Goal: Contribute content: Contribute content

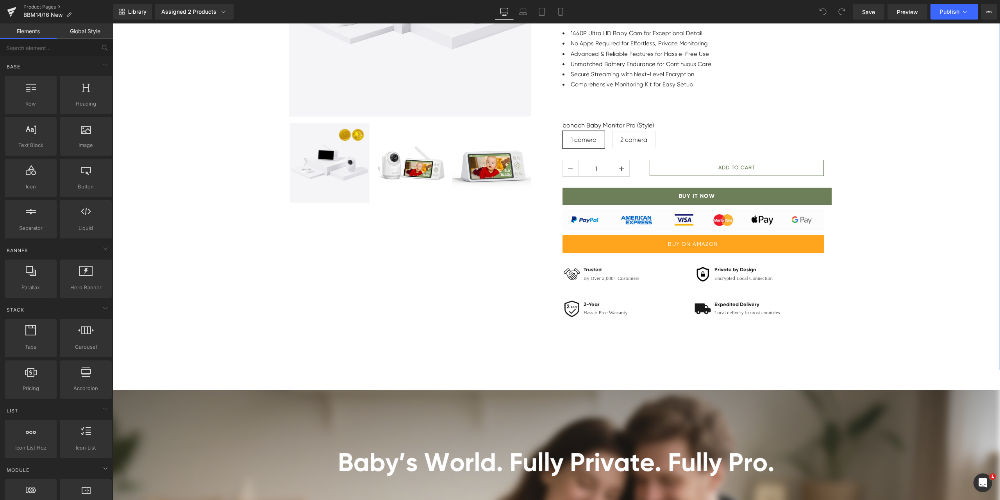
scroll to position [313, 0]
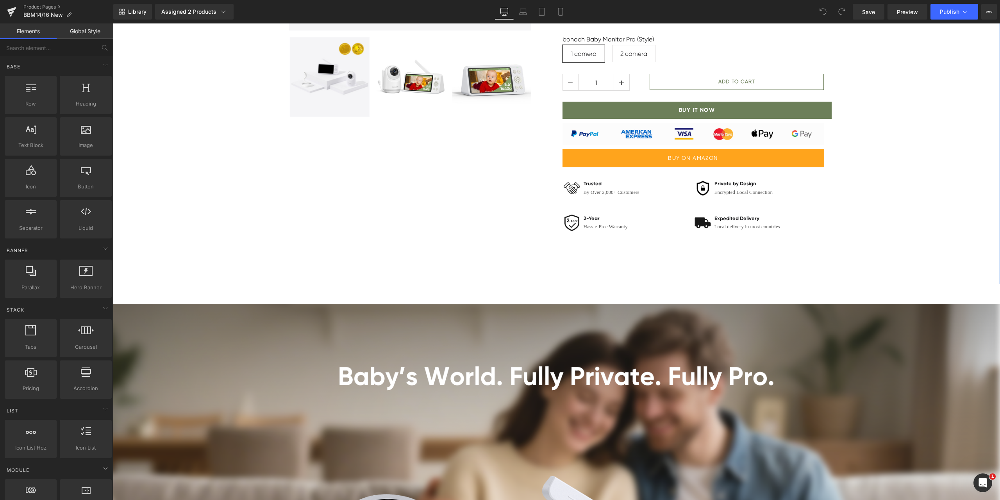
click at [617, 259] on div "Sale Off (P) Image ‹ ›" at bounding box center [556, 20] width 887 height 527
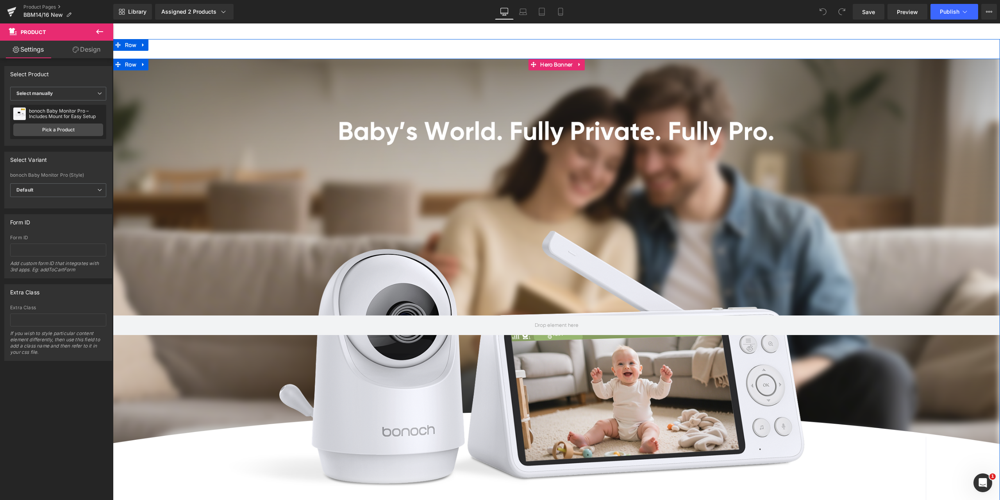
scroll to position [508, 0]
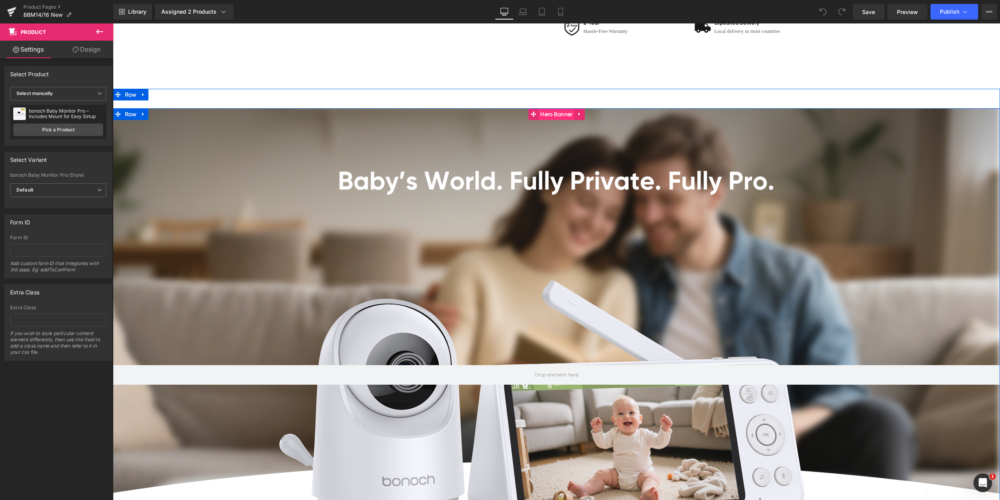
click at [556, 114] on span "Hero Banner" at bounding box center [556, 114] width 36 height 12
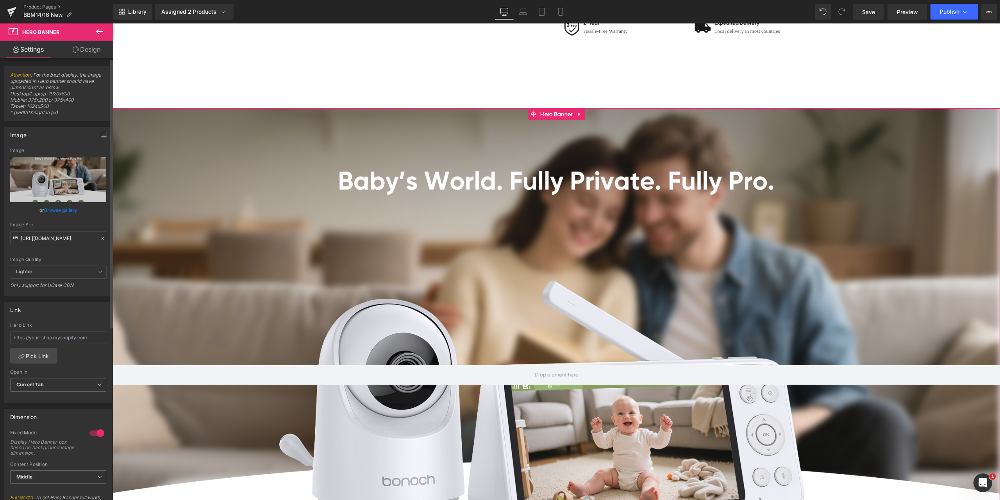
click at [100, 239] on icon at bounding box center [102, 238] width 5 height 5
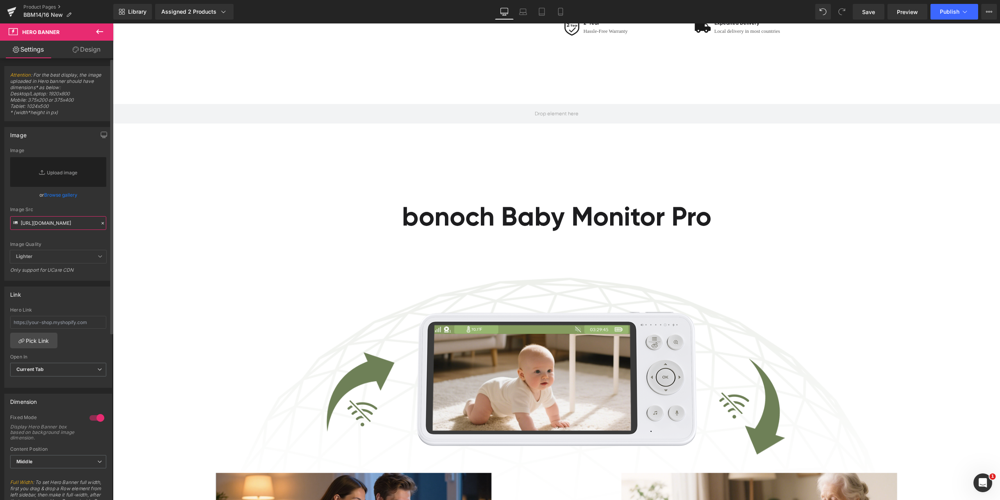
click at [66, 224] on input "[URL][DOMAIN_NAME]" at bounding box center [58, 223] width 96 height 14
paste input "[URL][DOMAIN_NAME]"
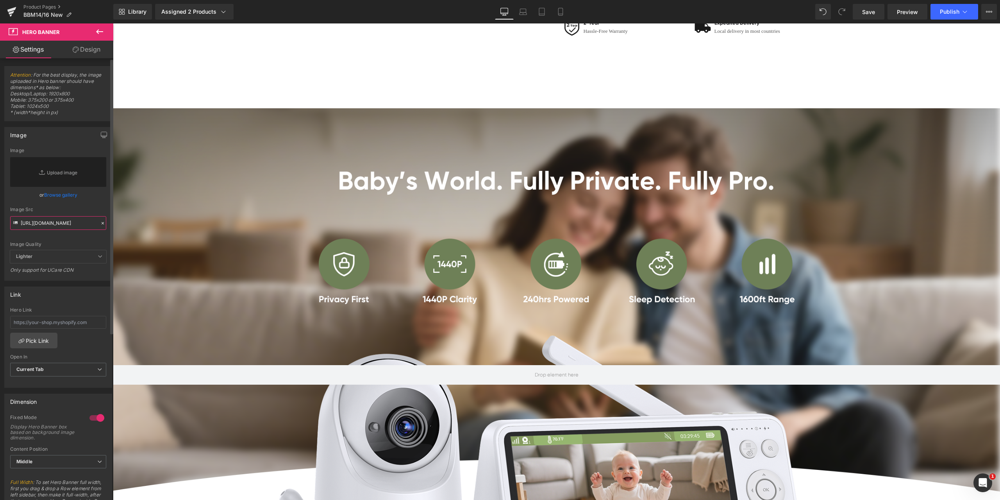
type input "[URL][DOMAIN_NAME]"
click at [87, 206] on div "Image Quality Lighter Lightest Lighter Lighter Lightest Only support for UCare …" at bounding box center [58, 199] width 96 height 102
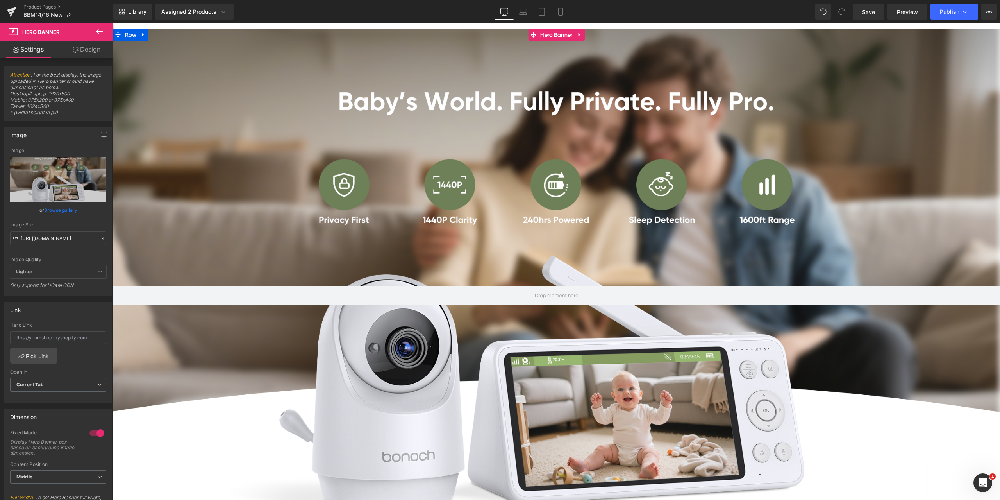
scroll to position [586, 0]
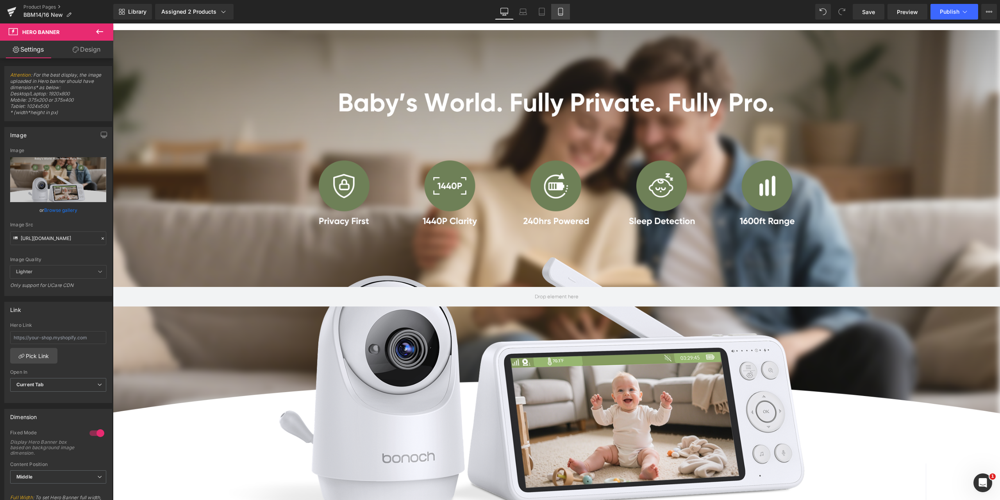
drag, startPoint x: 565, startPoint y: 15, endPoint x: 75, endPoint y: 125, distance: 501.7
click at [565, 15] on link "Mobile" at bounding box center [560, 12] width 19 height 16
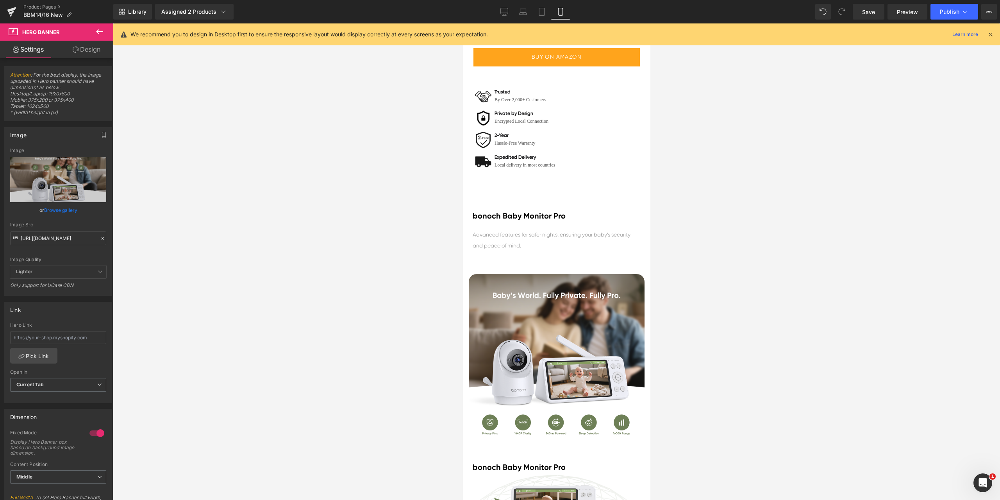
scroll to position [742, 0]
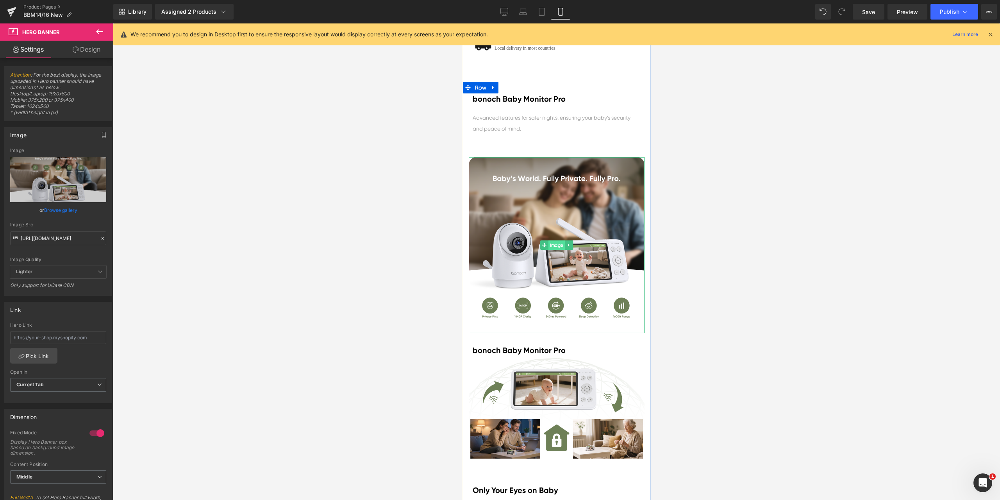
click at [557, 243] on span "Image" at bounding box center [556, 244] width 16 height 9
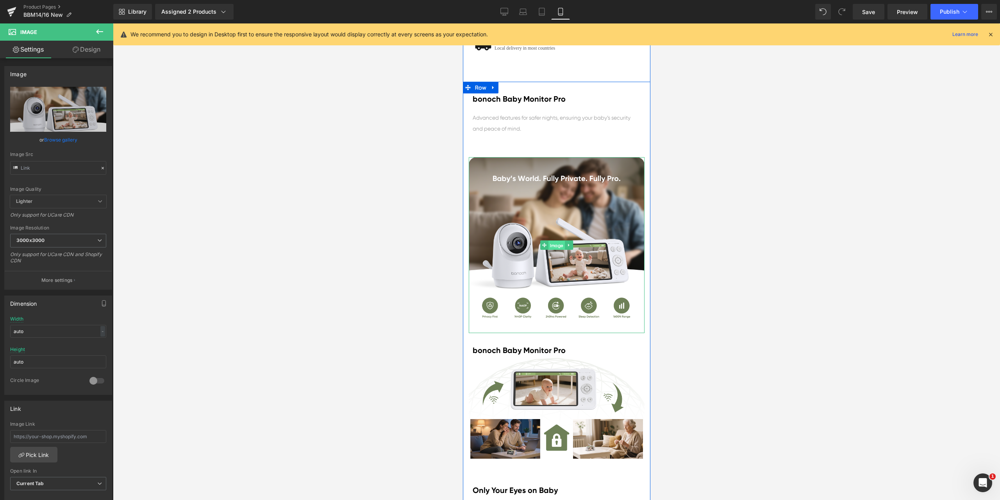
click at [553, 245] on span "Image" at bounding box center [556, 245] width 16 height 9
click at [558, 245] on span "Image" at bounding box center [556, 244] width 16 height 9
click at [99, 164] on div at bounding box center [102, 168] width 7 height 9
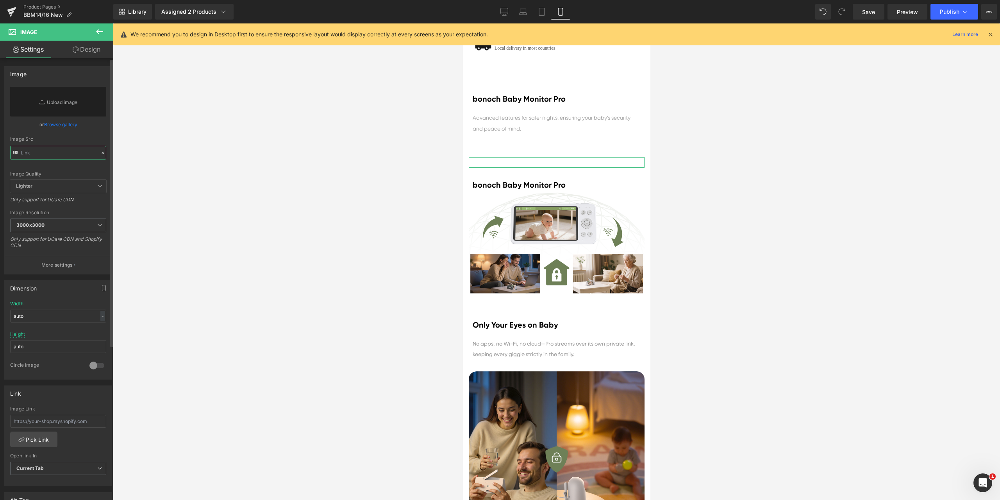
click at [75, 157] on input "text" at bounding box center [58, 153] width 96 height 14
paste input "[URL][DOMAIN_NAME]"
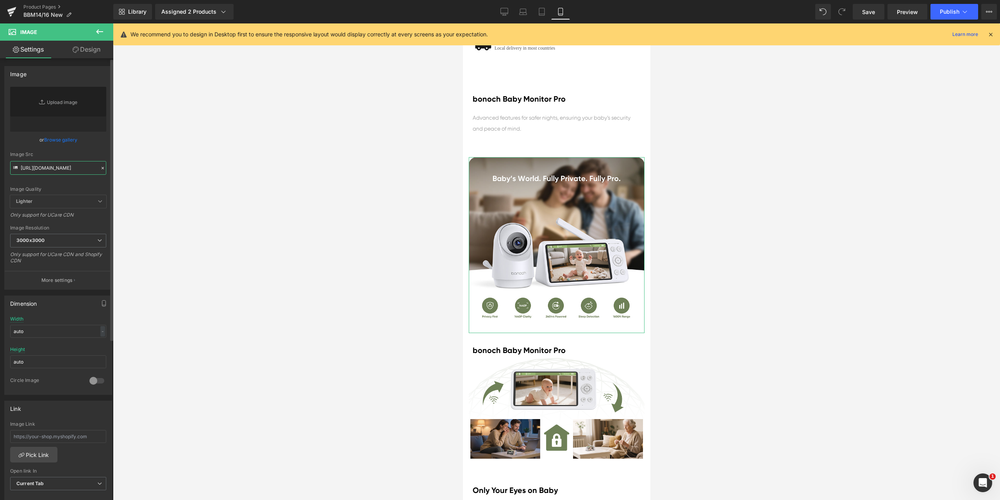
type input "[URL][DOMAIN_NAME]"
click at [82, 76] on div "Image" at bounding box center [58, 73] width 107 height 15
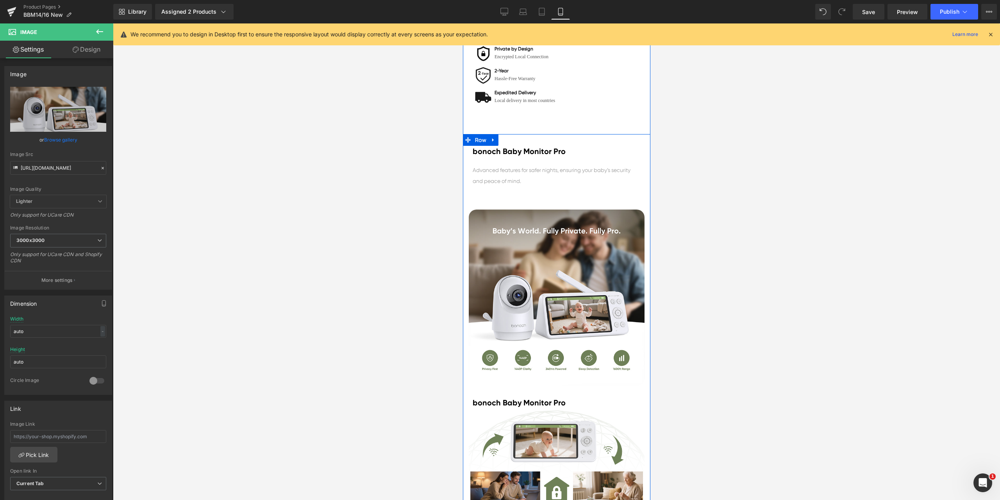
scroll to position [664, 0]
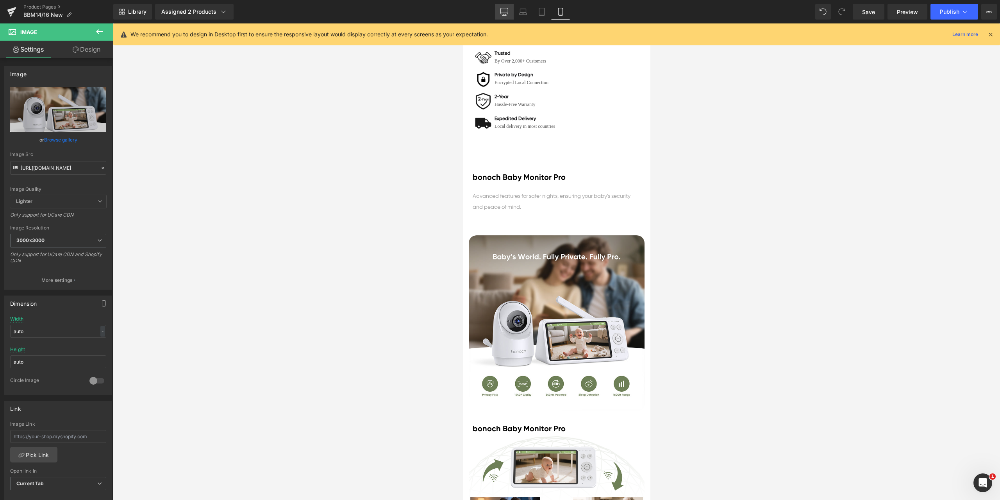
drag, startPoint x: 502, startPoint y: 15, endPoint x: 428, endPoint y: 157, distance: 159.9
click at [502, 15] on link "Desktop" at bounding box center [504, 12] width 19 height 16
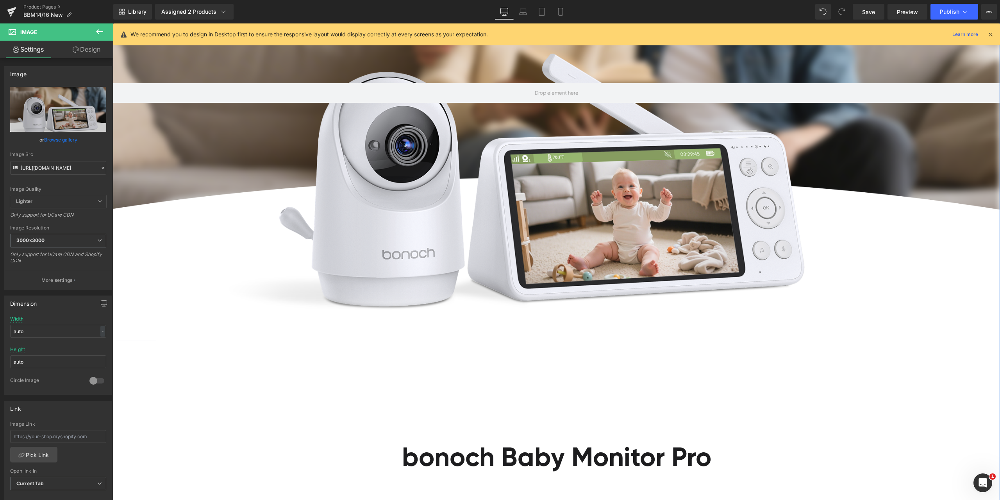
scroll to position [703, 0]
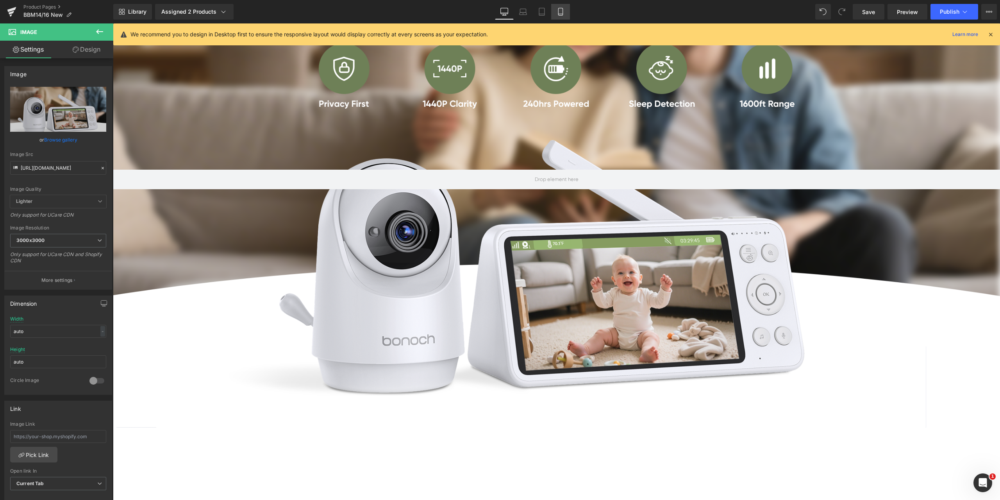
click at [560, 7] on link "Mobile" at bounding box center [560, 12] width 19 height 16
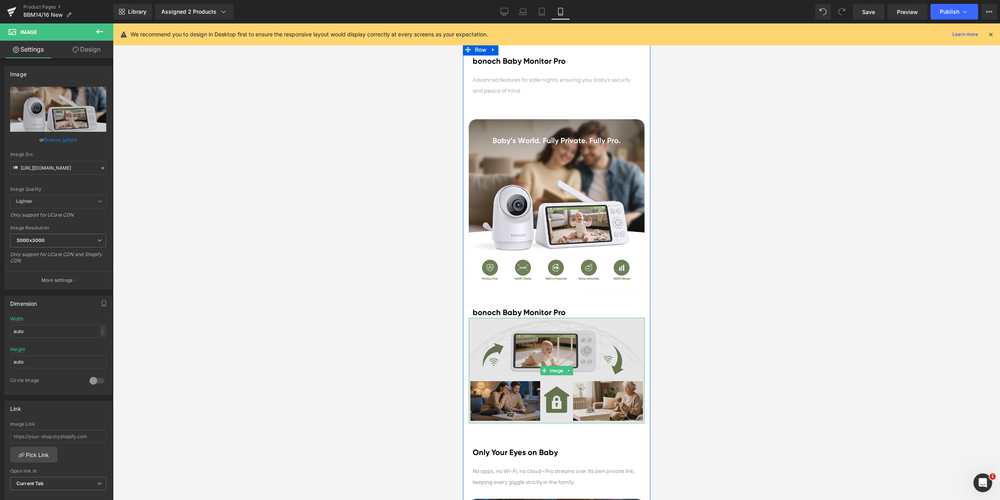
scroll to position [794, 0]
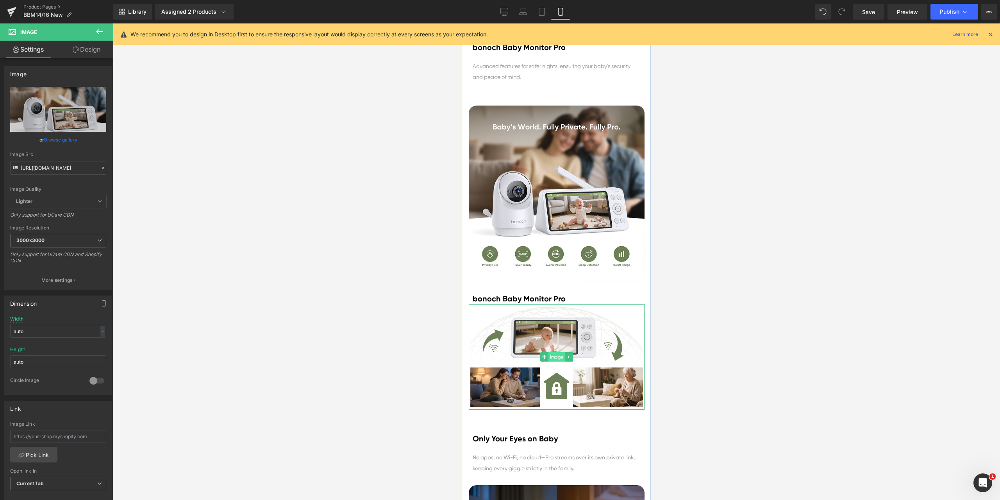
click at [556, 358] on span "Image" at bounding box center [556, 356] width 16 height 9
click at [554, 359] on span "Image" at bounding box center [556, 356] width 16 height 9
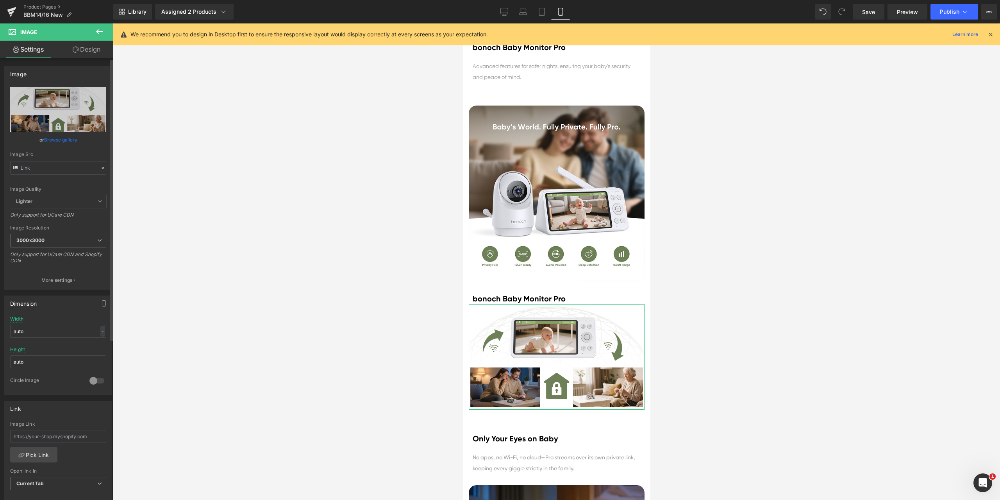
click at [100, 168] on icon at bounding box center [102, 167] width 5 height 5
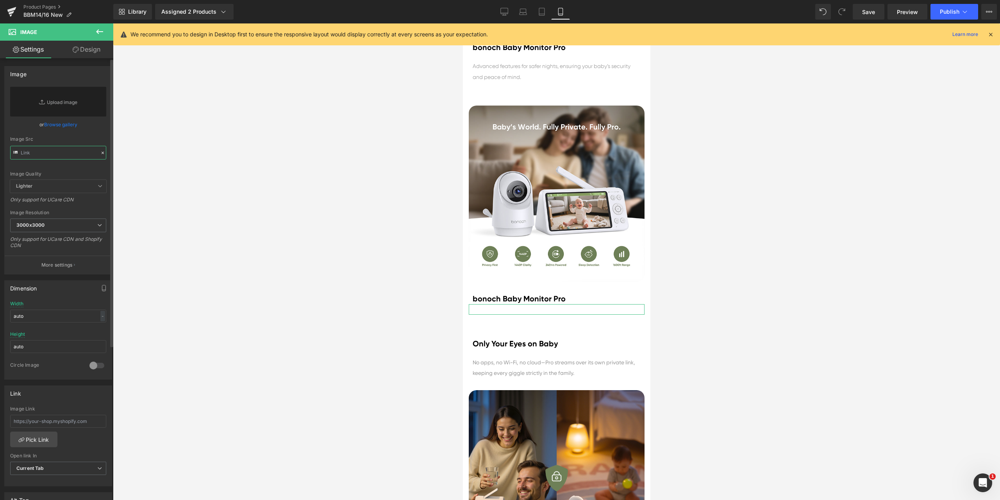
click at [58, 156] on input "text" at bounding box center [58, 153] width 96 height 14
paste input "[URL][DOMAIN_NAME]"
type input "[URL][DOMAIN_NAME]"
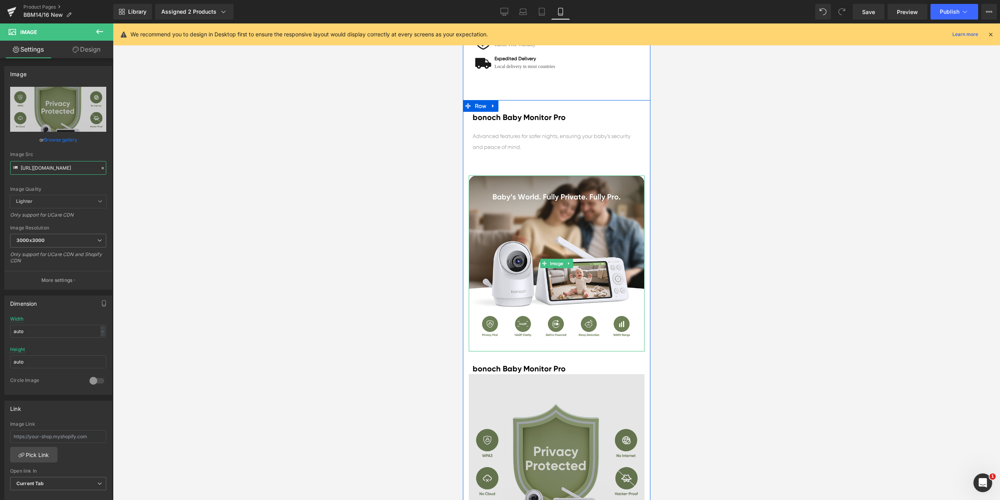
scroll to position [755, 0]
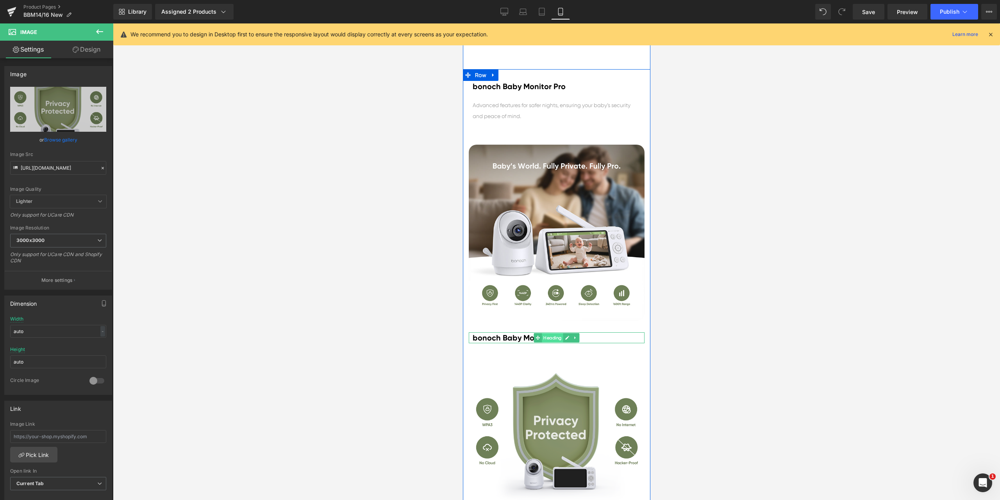
click at [544, 339] on span "Heading" at bounding box center [552, 337] width 21 height 9
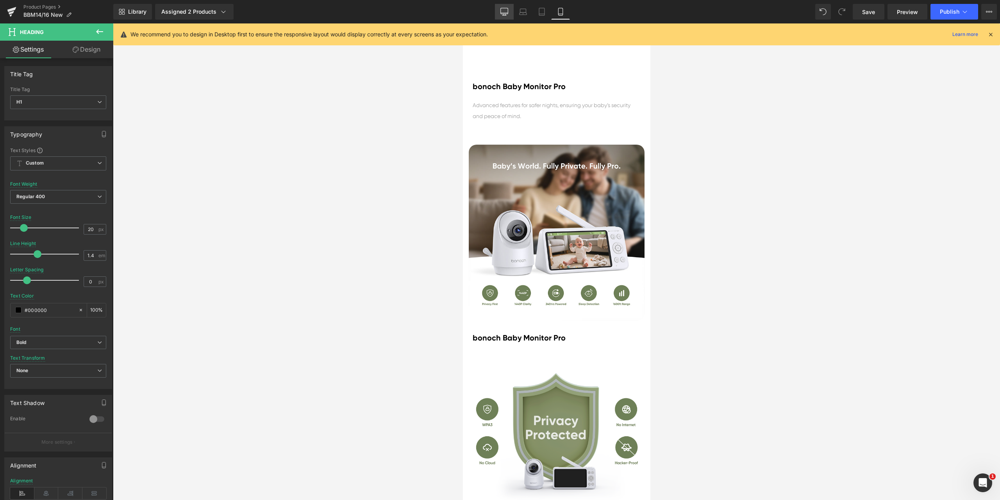
click at [502, 16] on link "Desktop" at bounding box center [504, 12] width 19 height 16
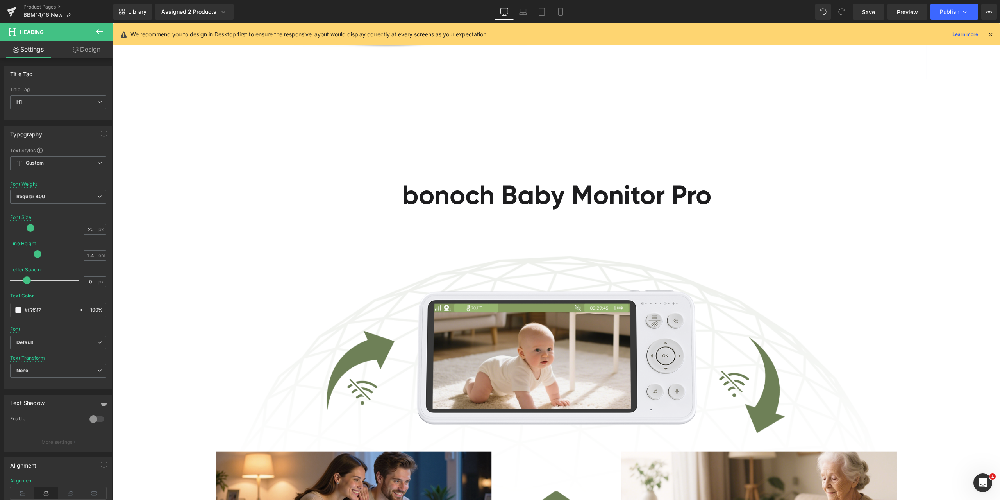
scroll to position [1055, 0]
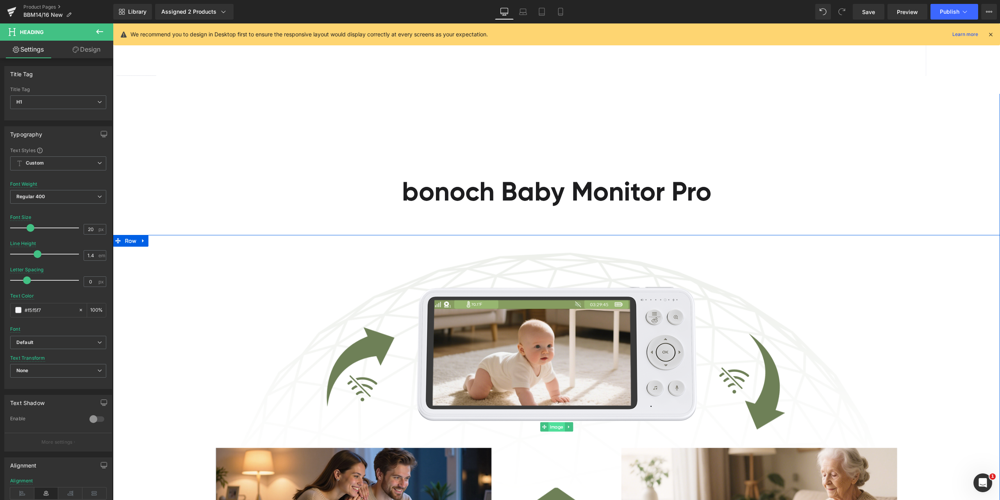
click at [560, 424] on span "Image" at bounding box center [557, 426] width 16 height 9
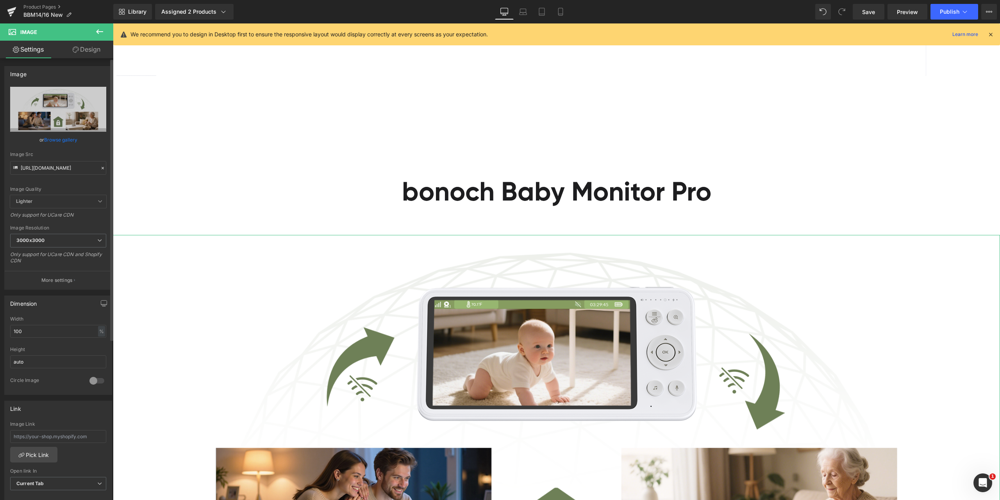
click at [100, 167] on icon at bounding box center [102, 167] width 5 height 5
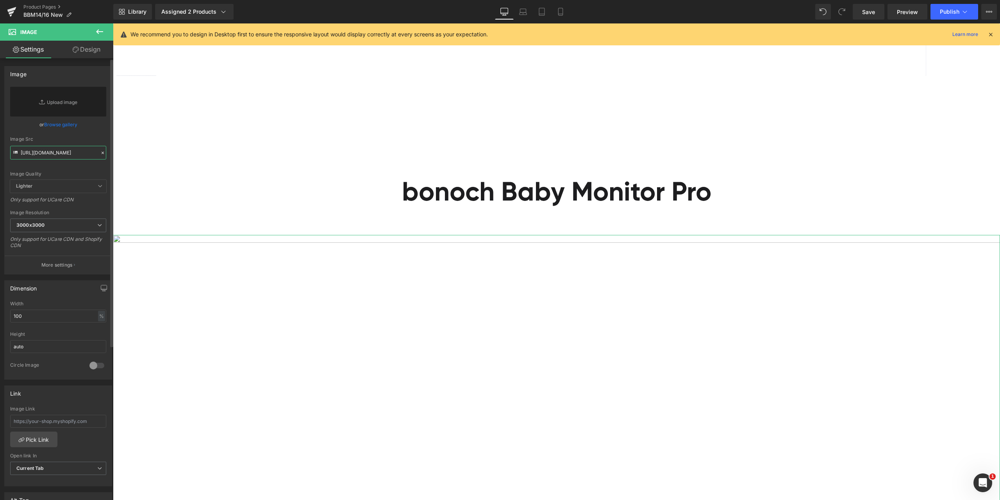
click at [74, 153] on input "[URL][DOMAIN_NAME]" at bounding box center [58, 153] width 96 height 14
paste input "[URL][DOMAIN_NAME]"
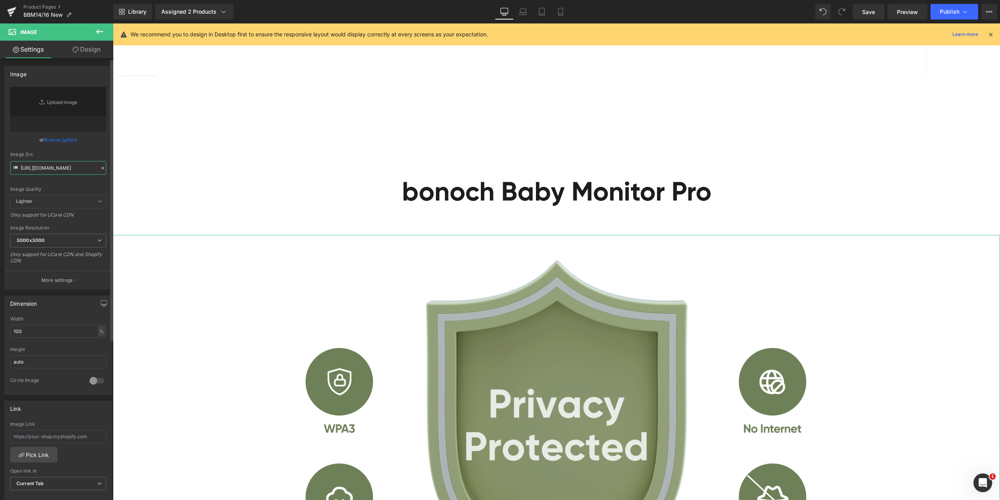
type input "[URL][DOMAIN_NAME]"
click at [85, 146] on div "Image Quality Lighter Lightest Lighter Lighter Lightest Only support for UCare …" at bounding box center [58, 141] width 96 height 108
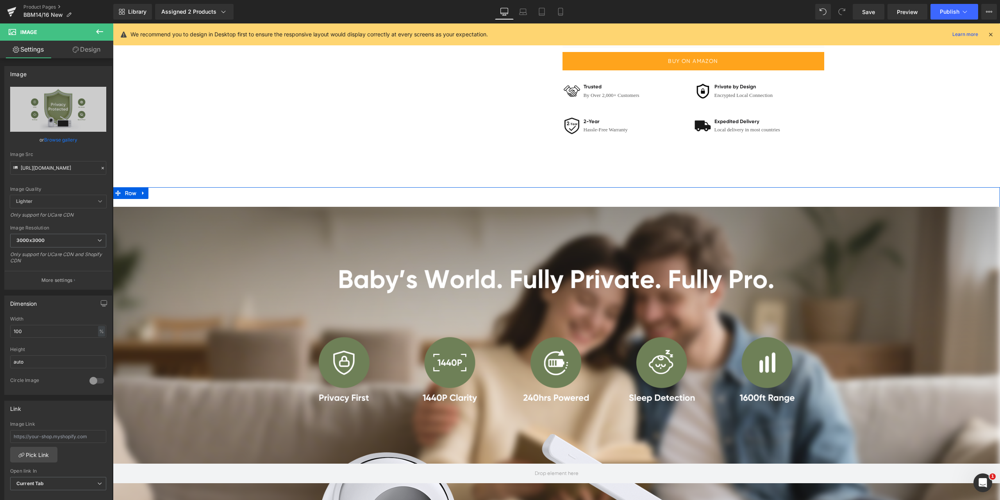
scroll to position [391, 0]
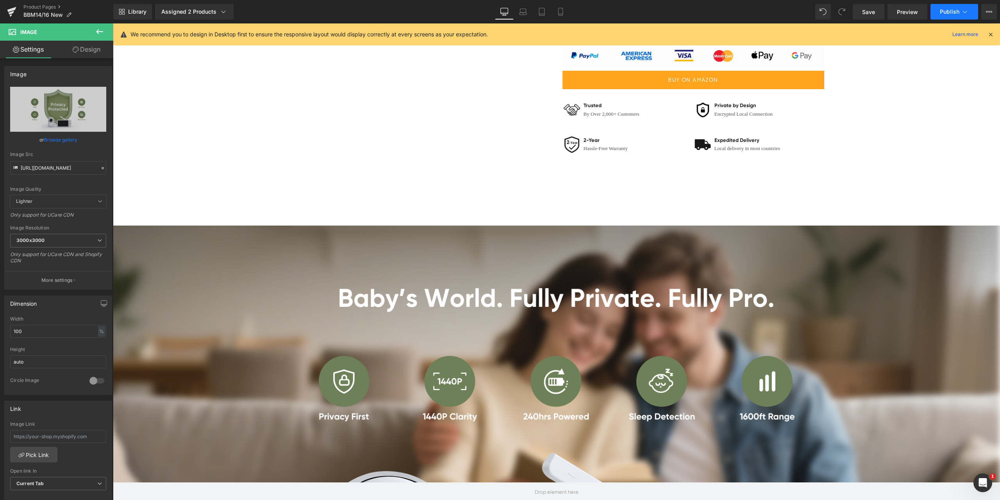
click at [949, 8] on button "Publish" at bounding box center [955, 12] width 48 height 16
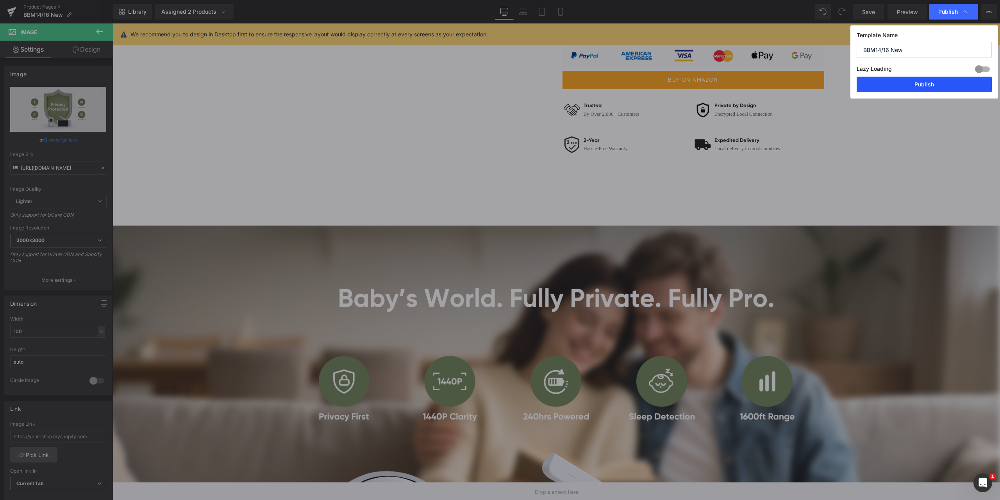
click at [922, 81] on button "Publish" at bounding box center [924, 85] width 135 height 16
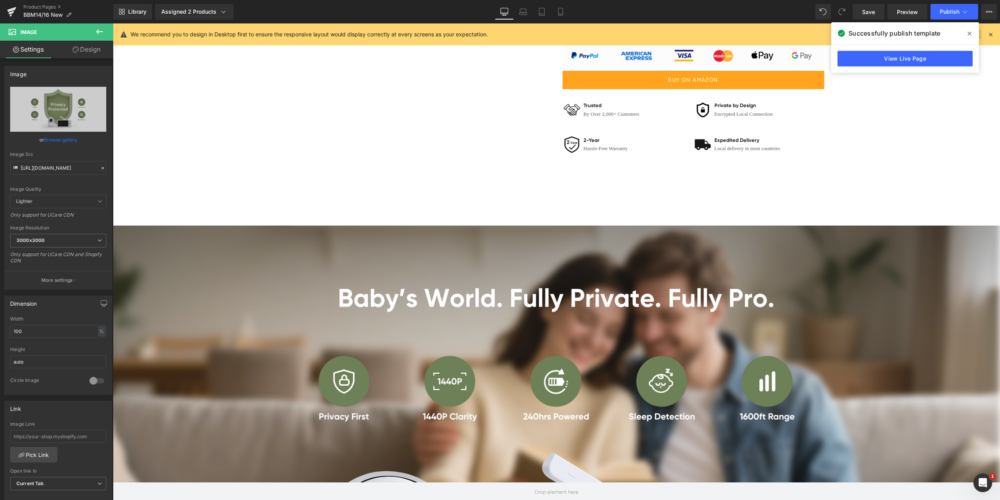
drag, startPoint x: 970, startPoint y: 32, endPoint x: 966, endPoint y: 34, distance: 4.6
click at [970, 32] on icon at bounding box center [970, 33] width 4 height 6
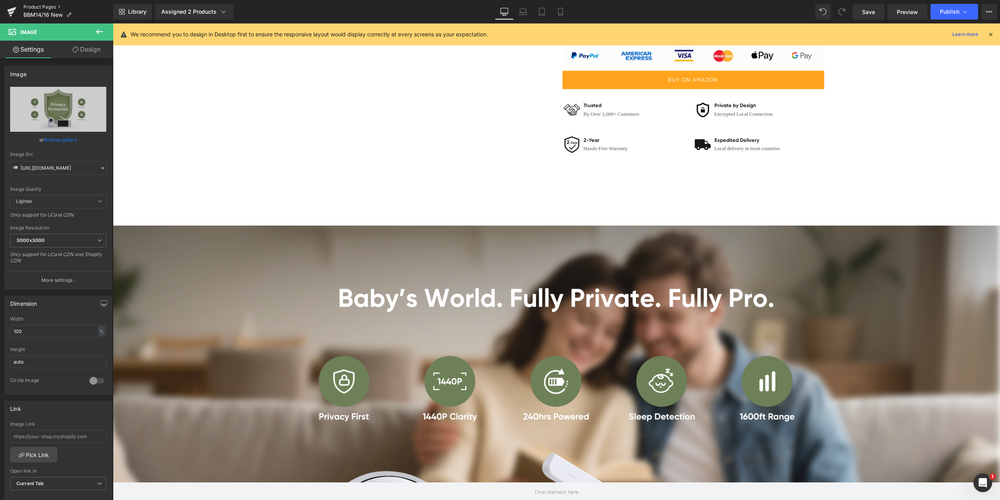
click at [46, 6] on link "Product Pages" at bounding box center [68, 7] width 90 height 6
